Goal: Information Seeking & Learning: Learn about a topic

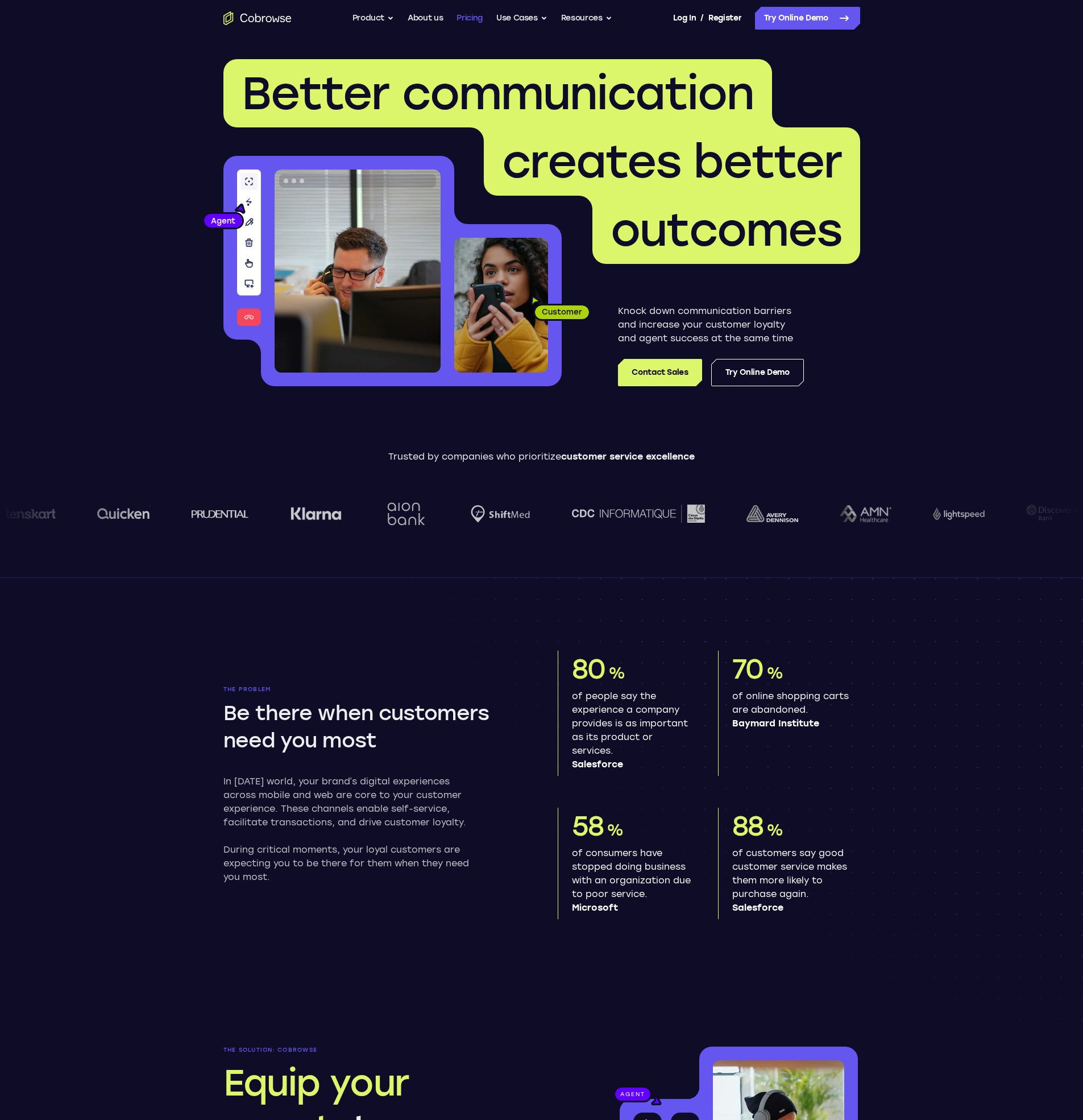
click at [467, 20] on link "Pricing" at bounding box center [470, 18] width 26 height 23
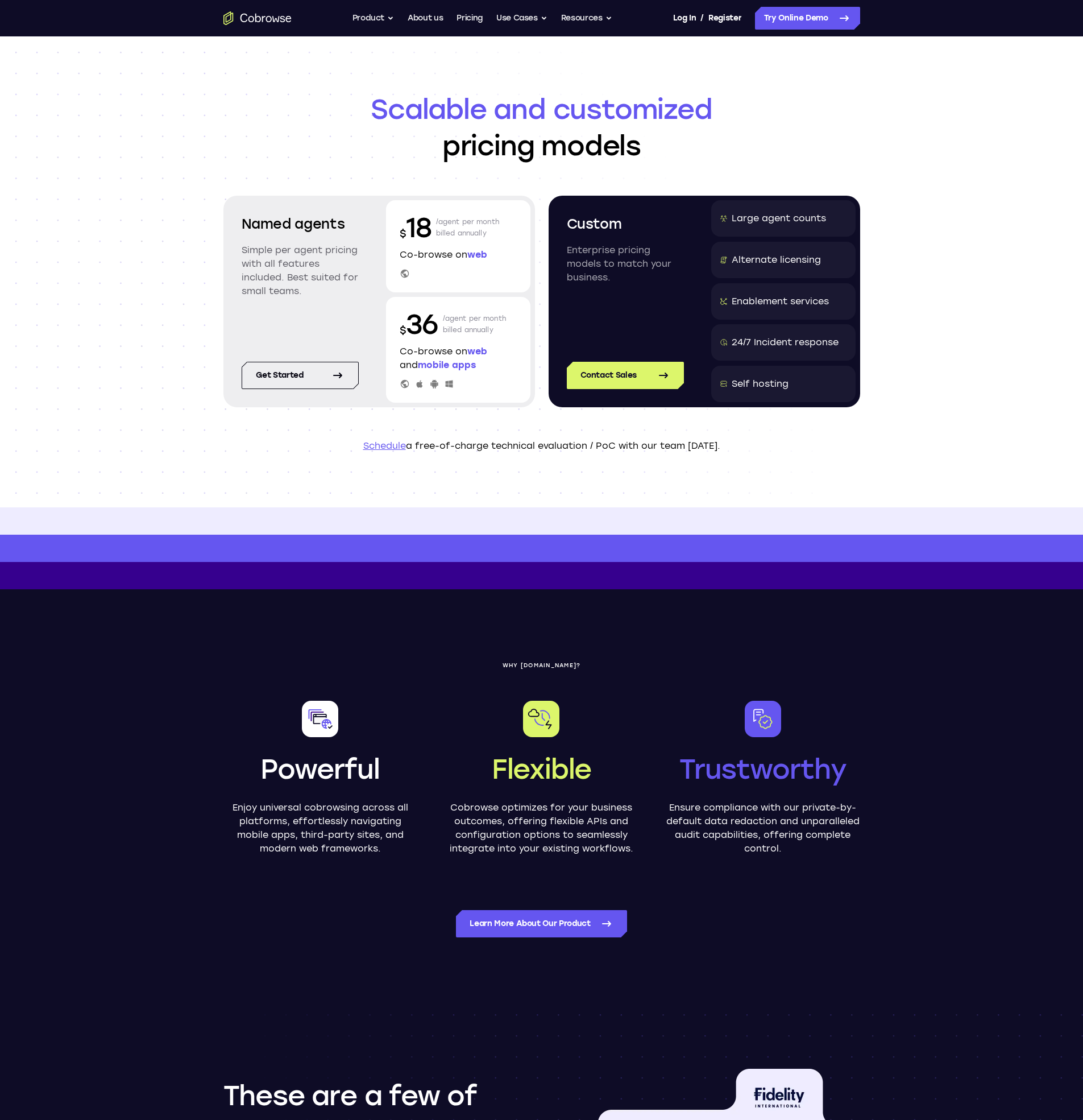
click at [270, 20] on icon "Go to the home page" at bounding box center [268, 19] width 6 height 7
